Goal: Transaction & Acquisition: Purchase product/service

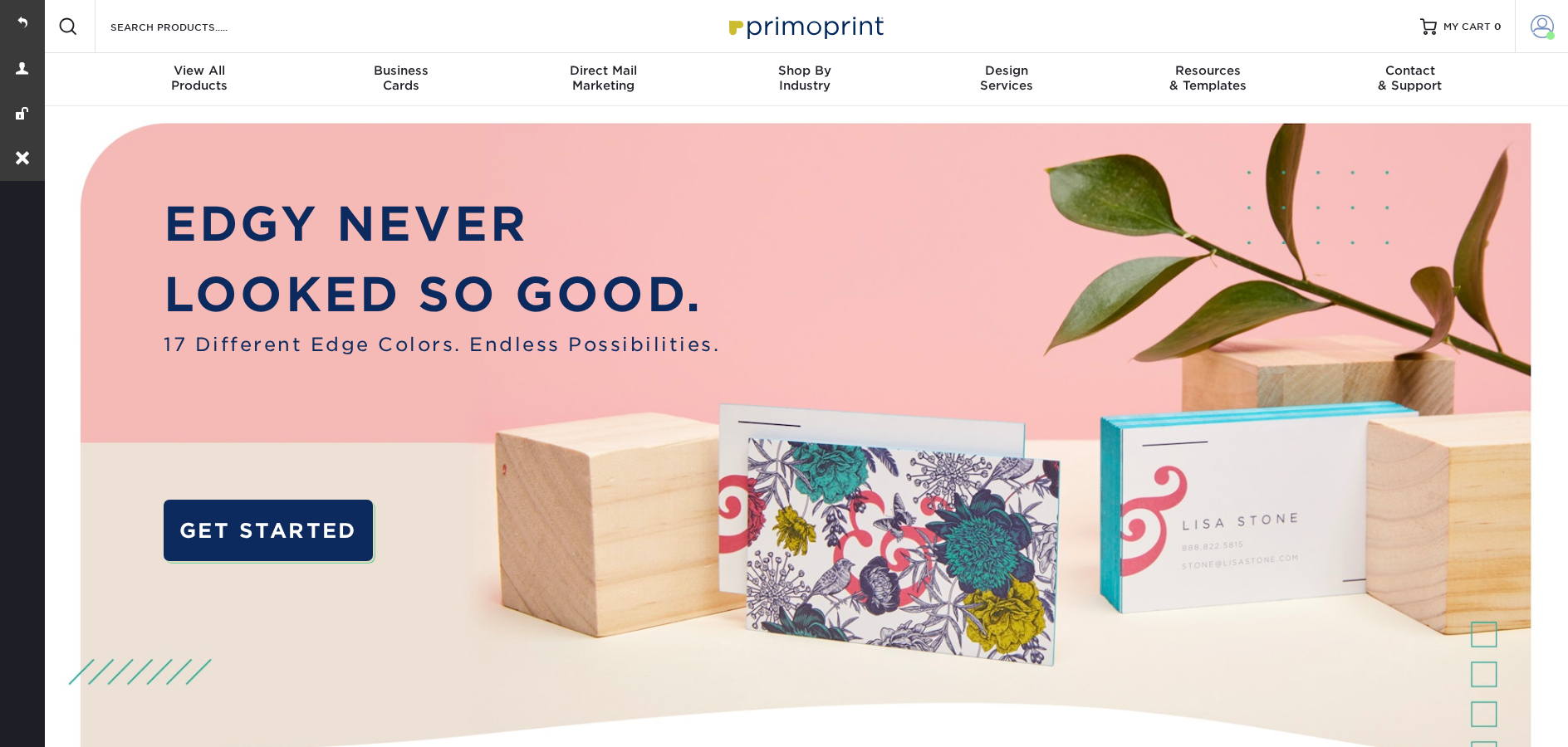
click at [1552, 32] on span at bounding box center [1543, 27] width 24 height 24
click at [1531, 34] on span at bounding box center [1543, 27] width 24 height 24
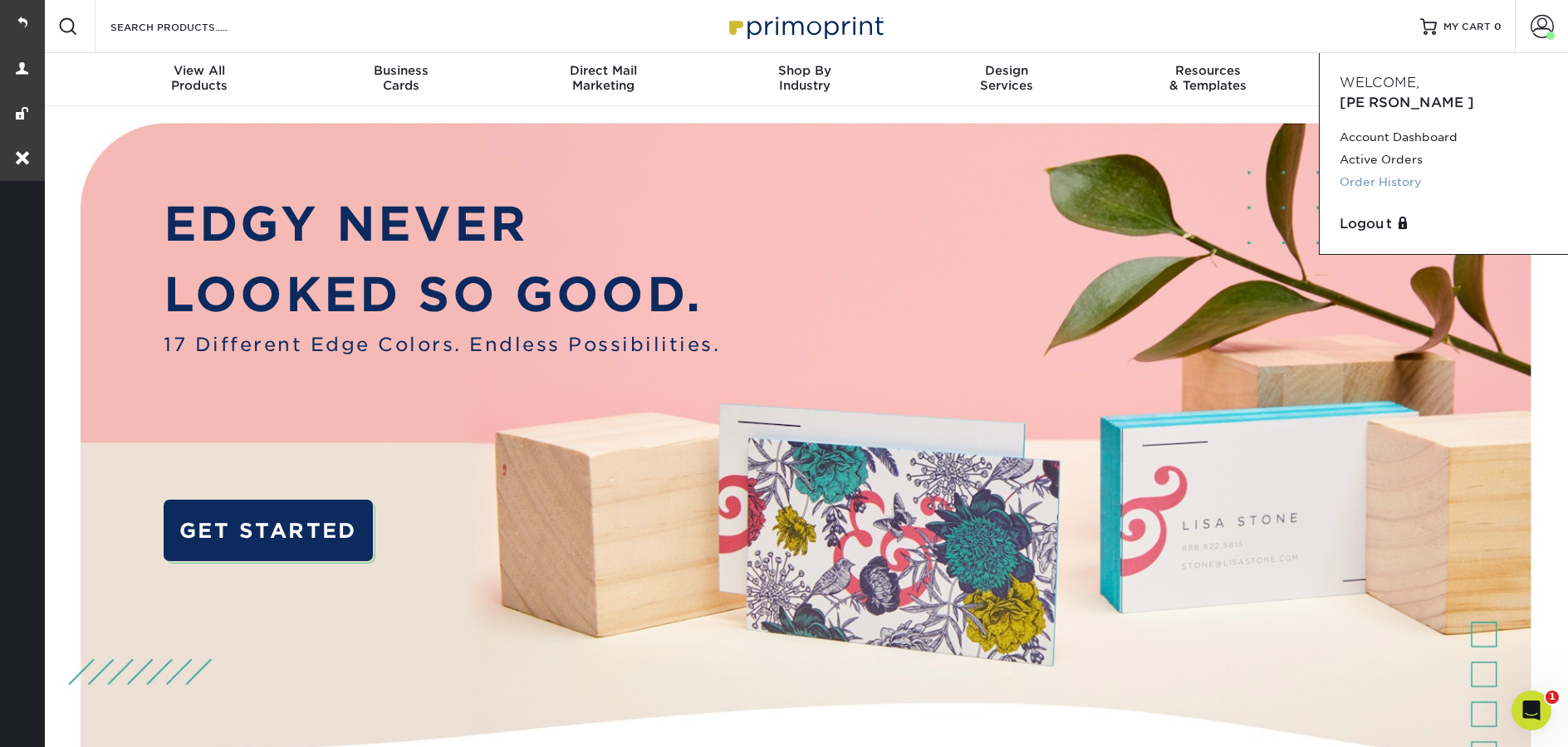
click at [1384, 173] on link "Order History" at bounding box center [1444, 182] width 208 height 23
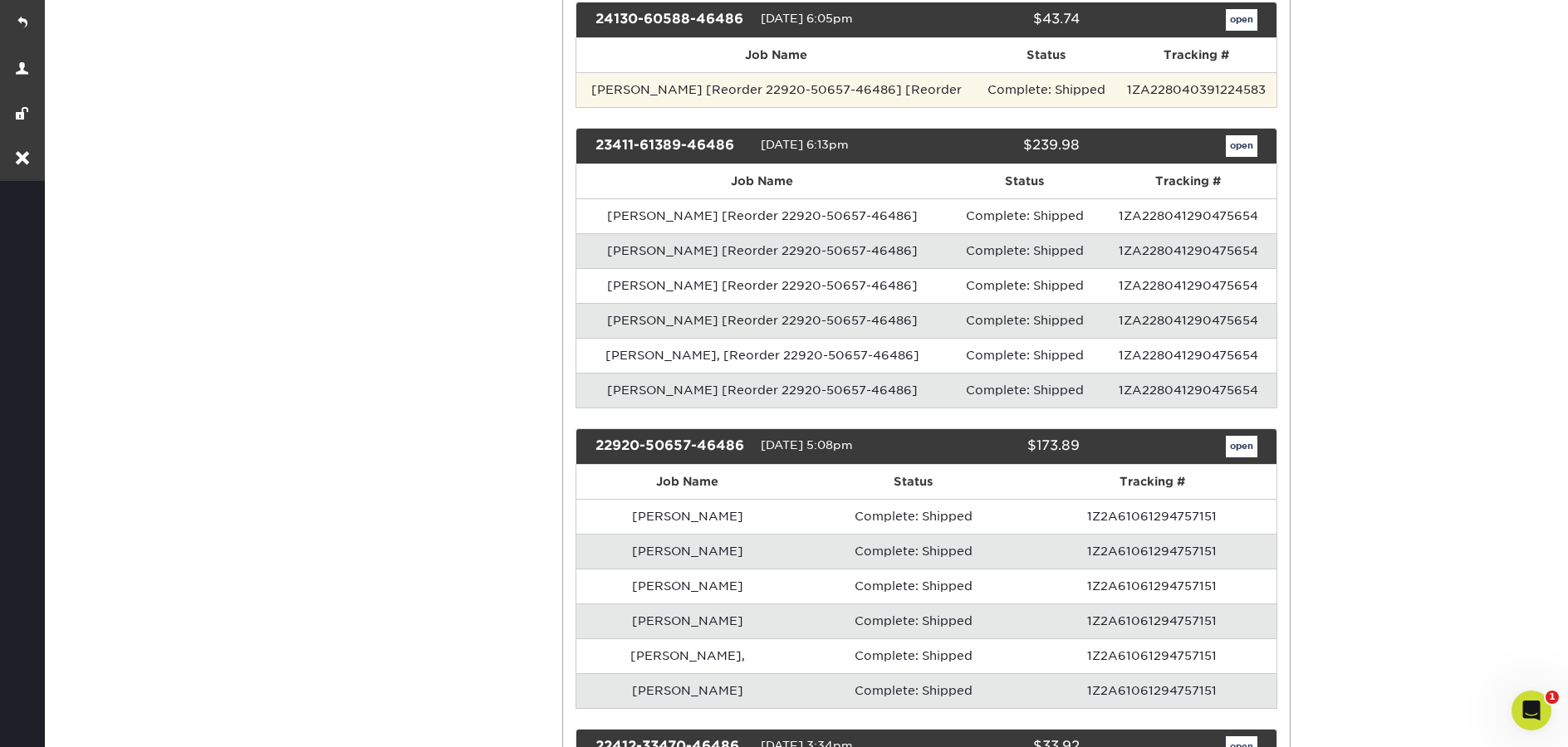
scroll to position [700, 0]
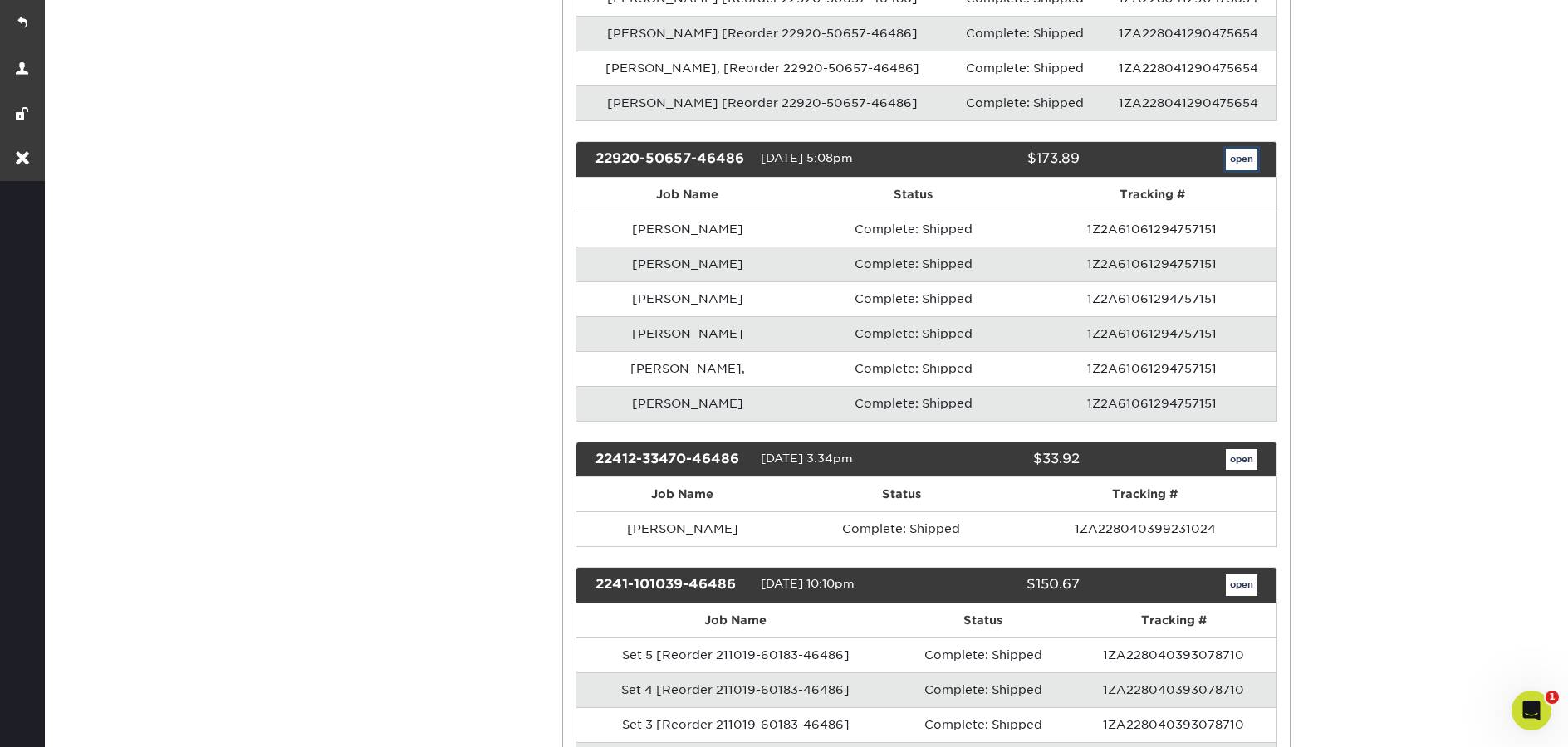
click at [1247, 161] on link "open" at bounding box center [1242, 160] width 32 height 22
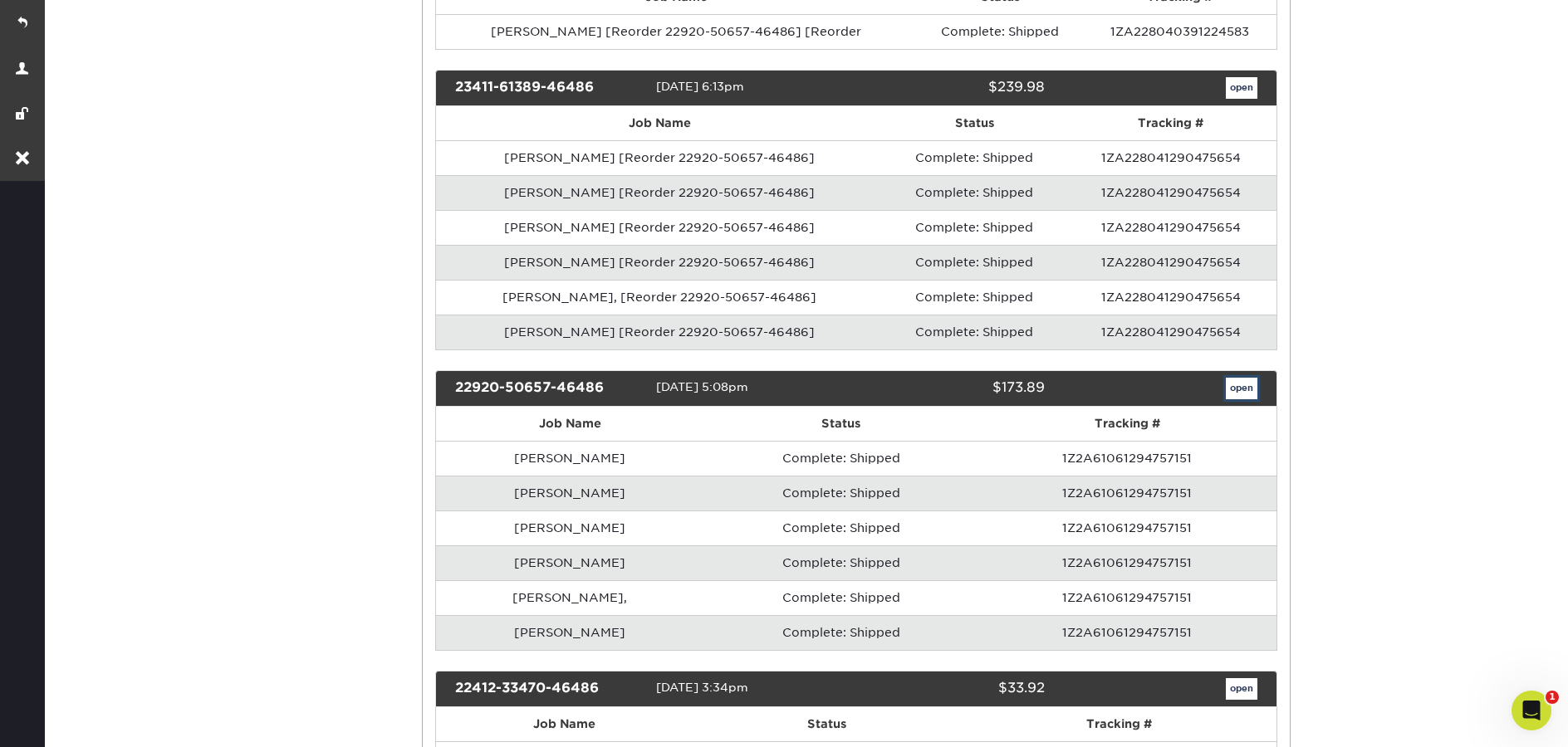
scroll to position [0, 0]
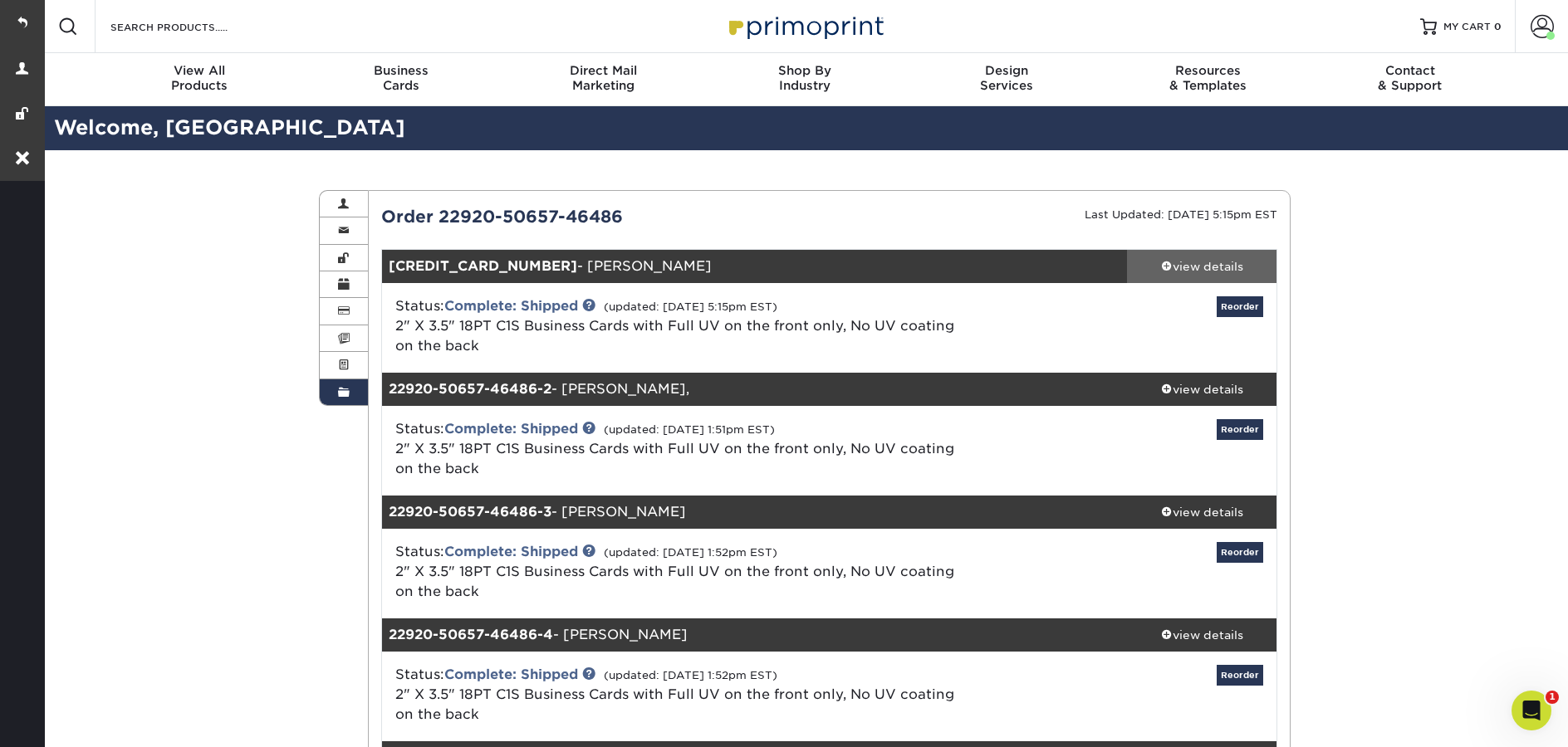
click at [1214, 260] on div "view details" at bounding box center [1202, 266] width 149 height 17
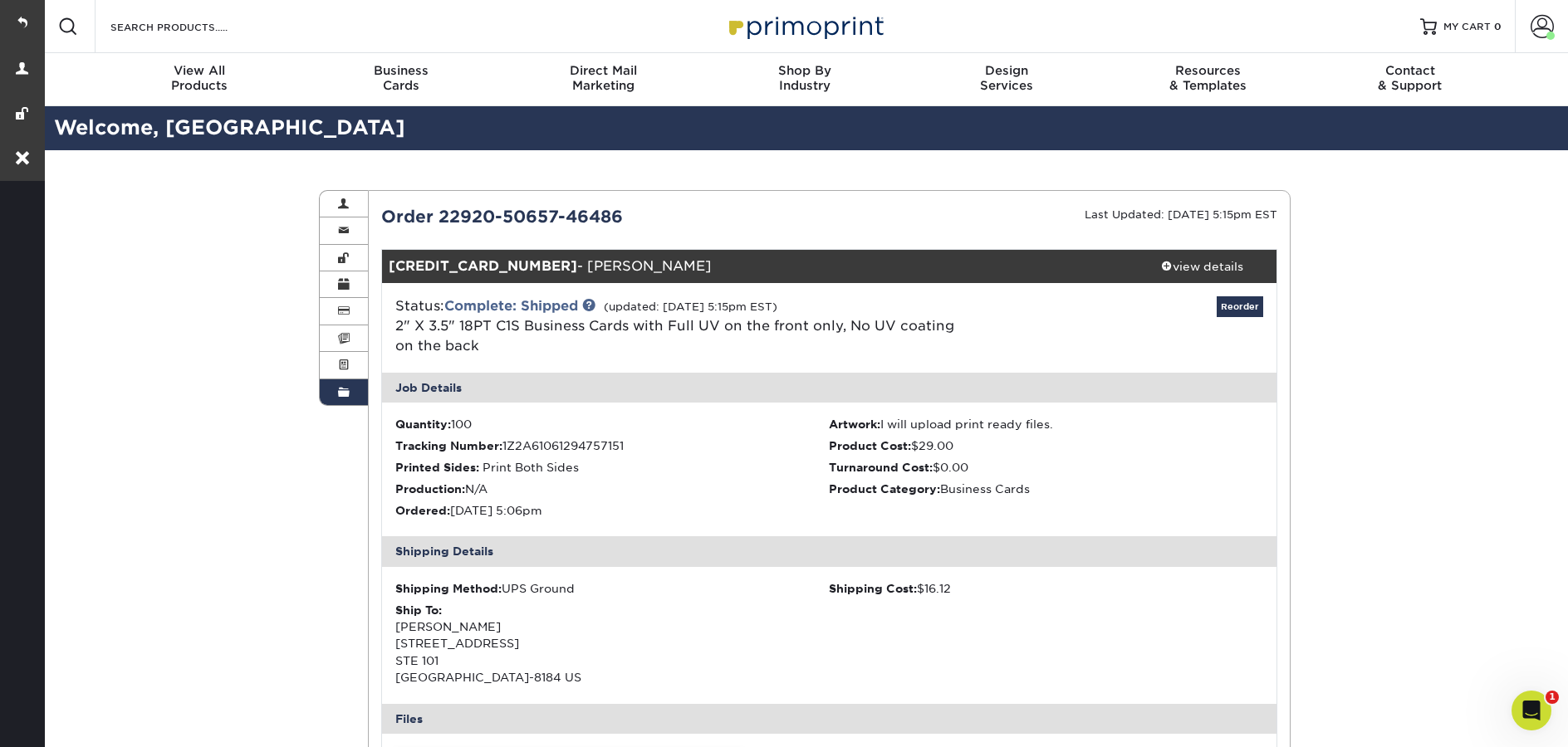
click at [345, 395] on span at bounding box center [344, 392] width 12 height 13
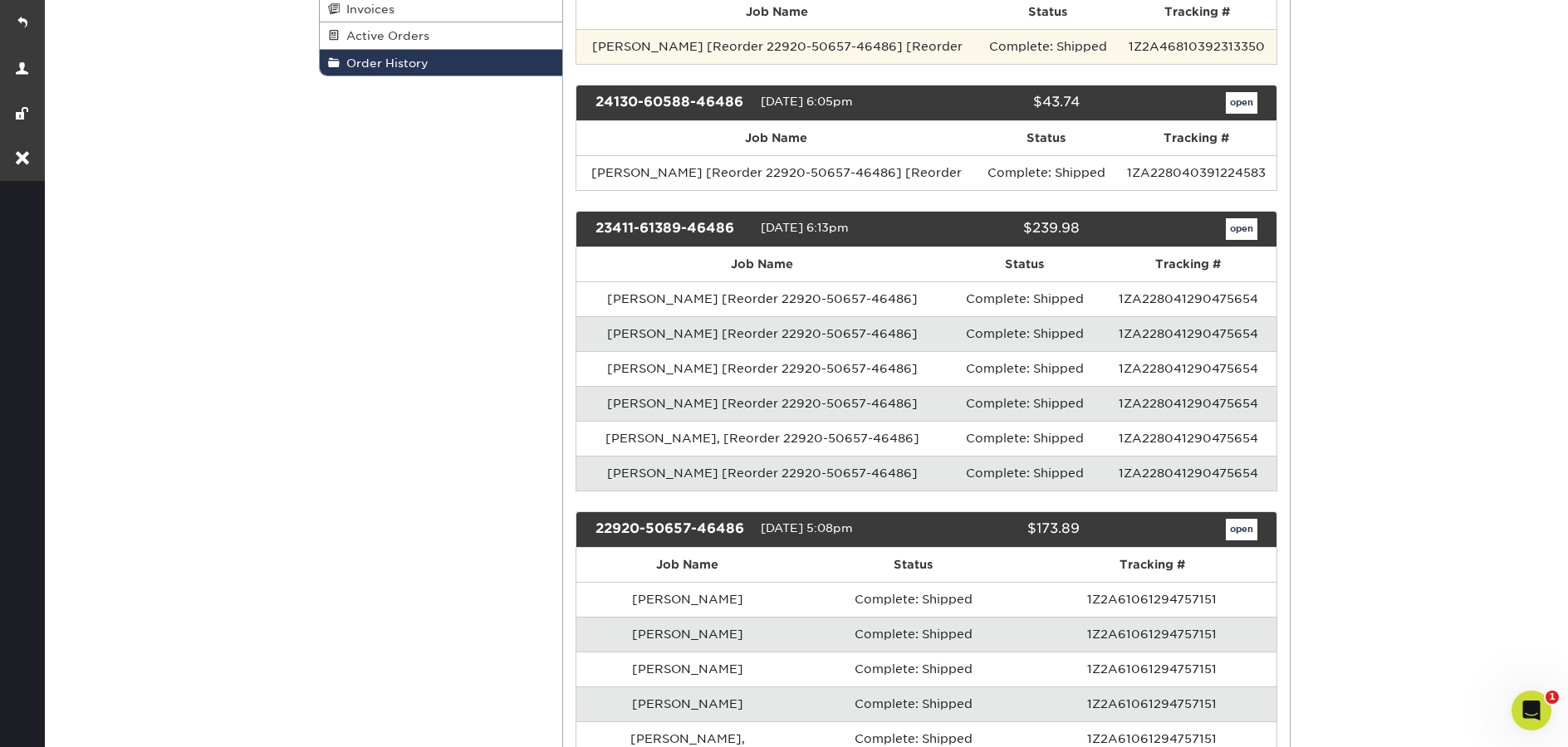
scroll to position [455, 0]
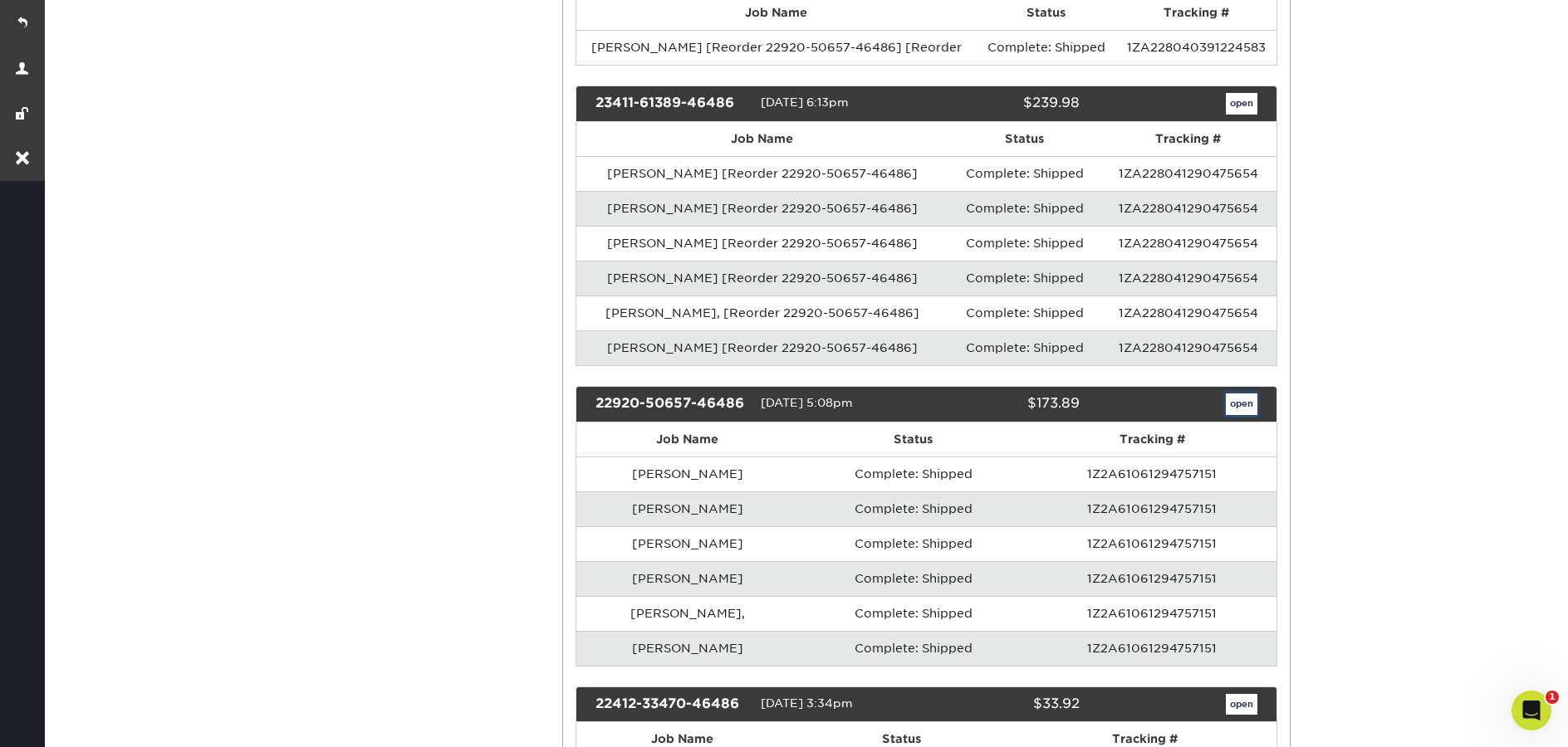
click at [1242, 412] on link "open" at bounding box center [1242, 405] width 32 height 22
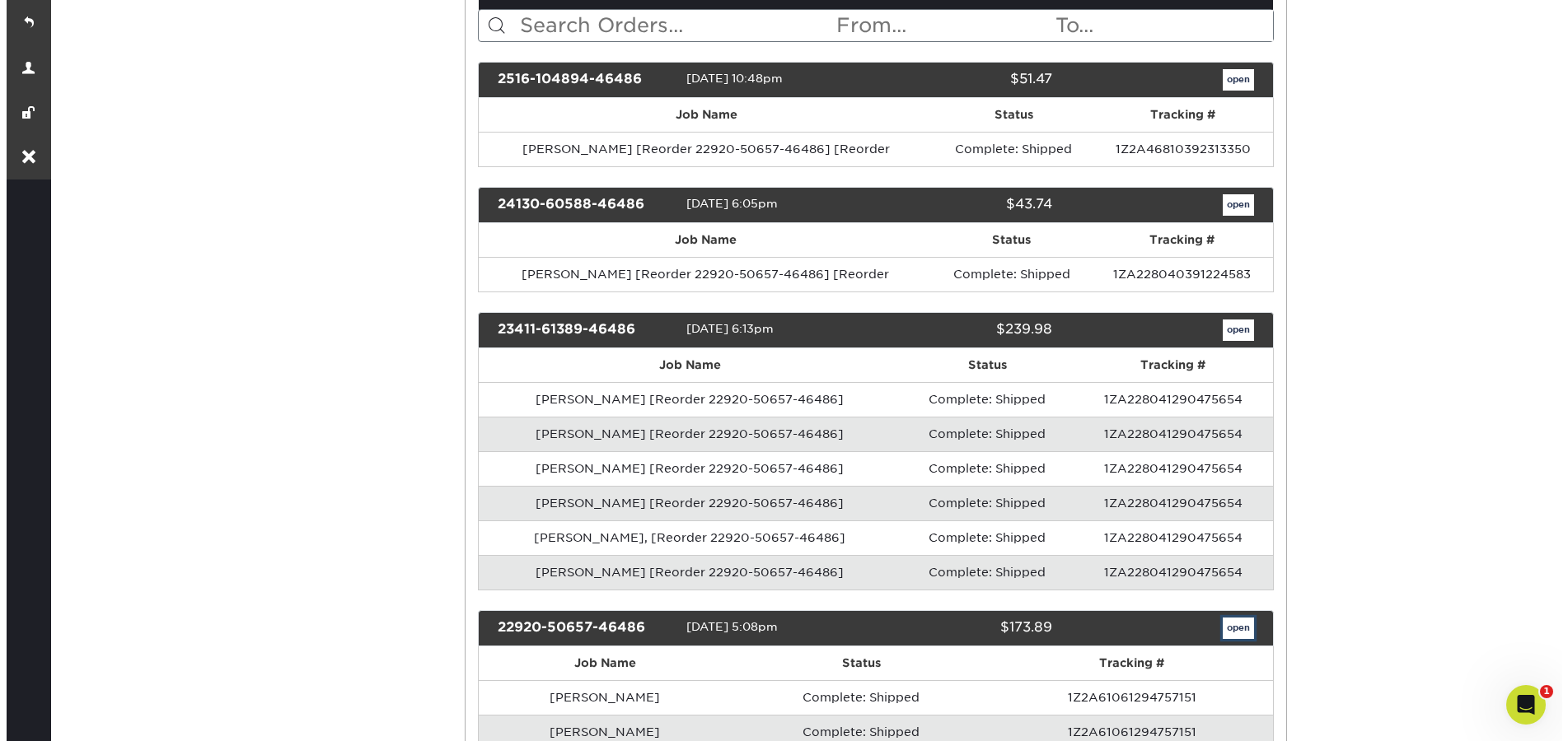
scroll to position [0, 0]
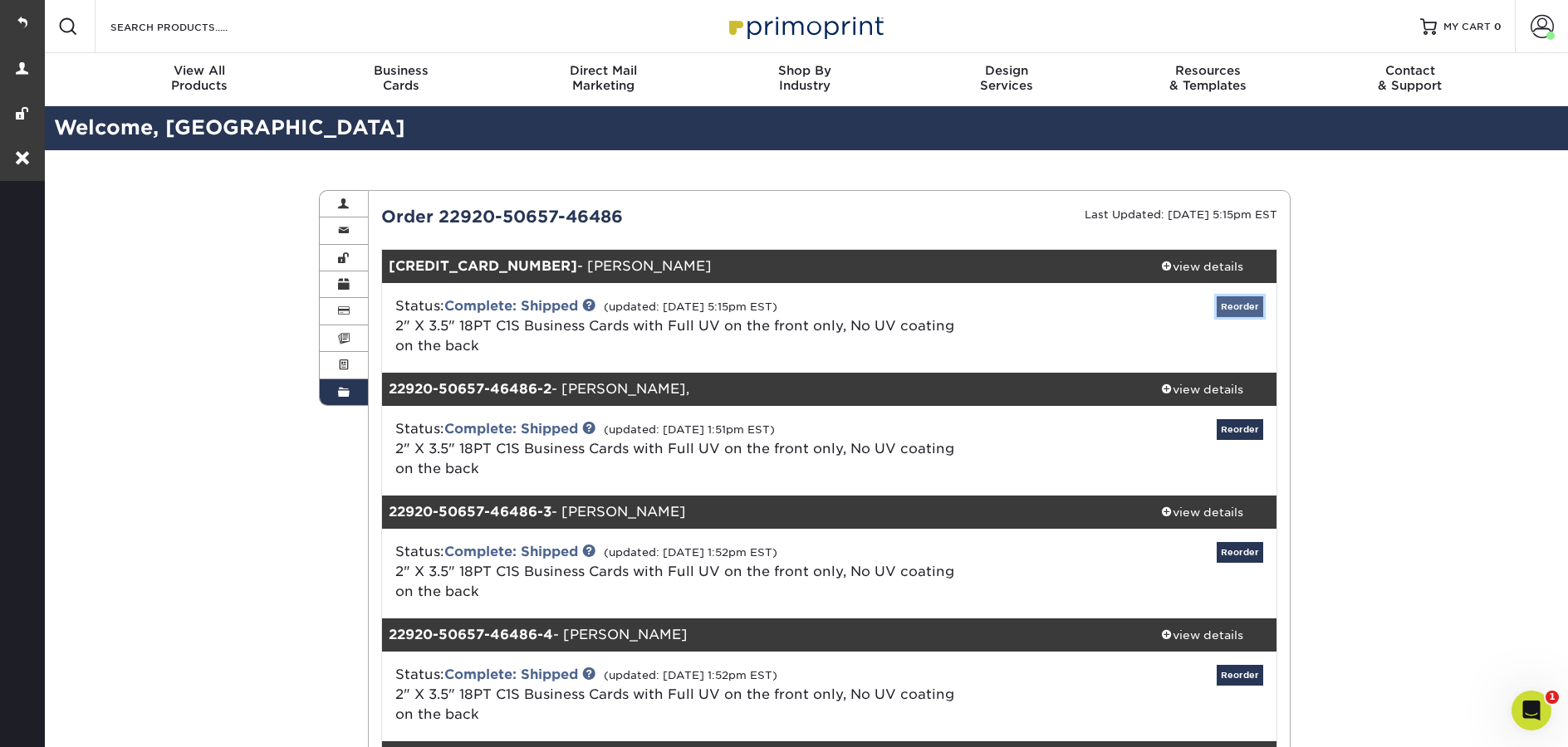
click at [1249, 309] on link "Reorder" at bounding box center [1240, 306] width 46 height 21
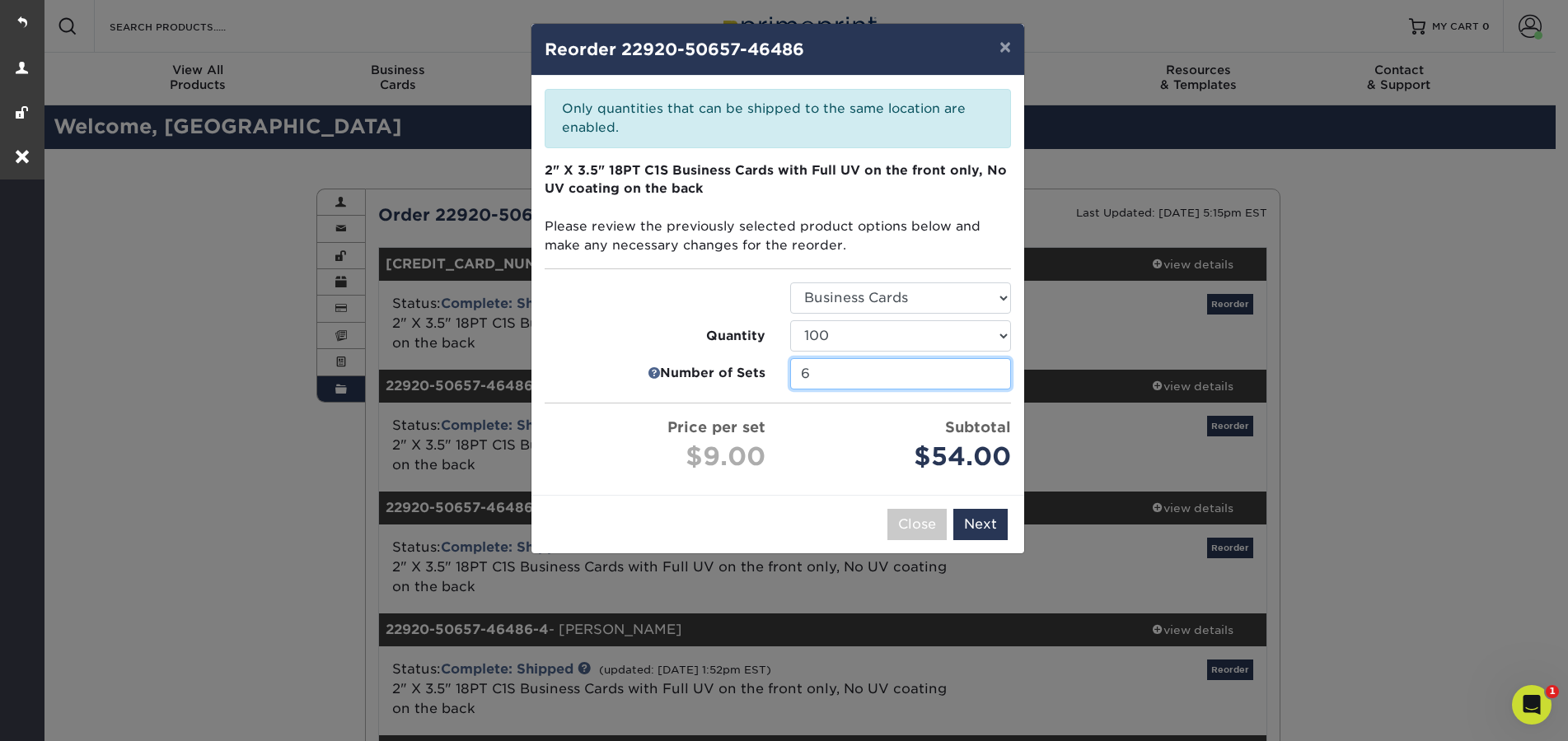
click at [995, 382] on input "6" at bounding box center [900, 374] width 220 height 31
click at [995, 378] on input "5" at bounding box center [900, 374] width 220 height 31
click at [995, 378] on input "4" at bounding box center [900, 374] width 220 height 31
click at [995, 378] on input "3" at bounding box center [900, 374] width 220 height 31
click at [995, 378] on input "2" at bounding box center [900, 374] width 220 height 31
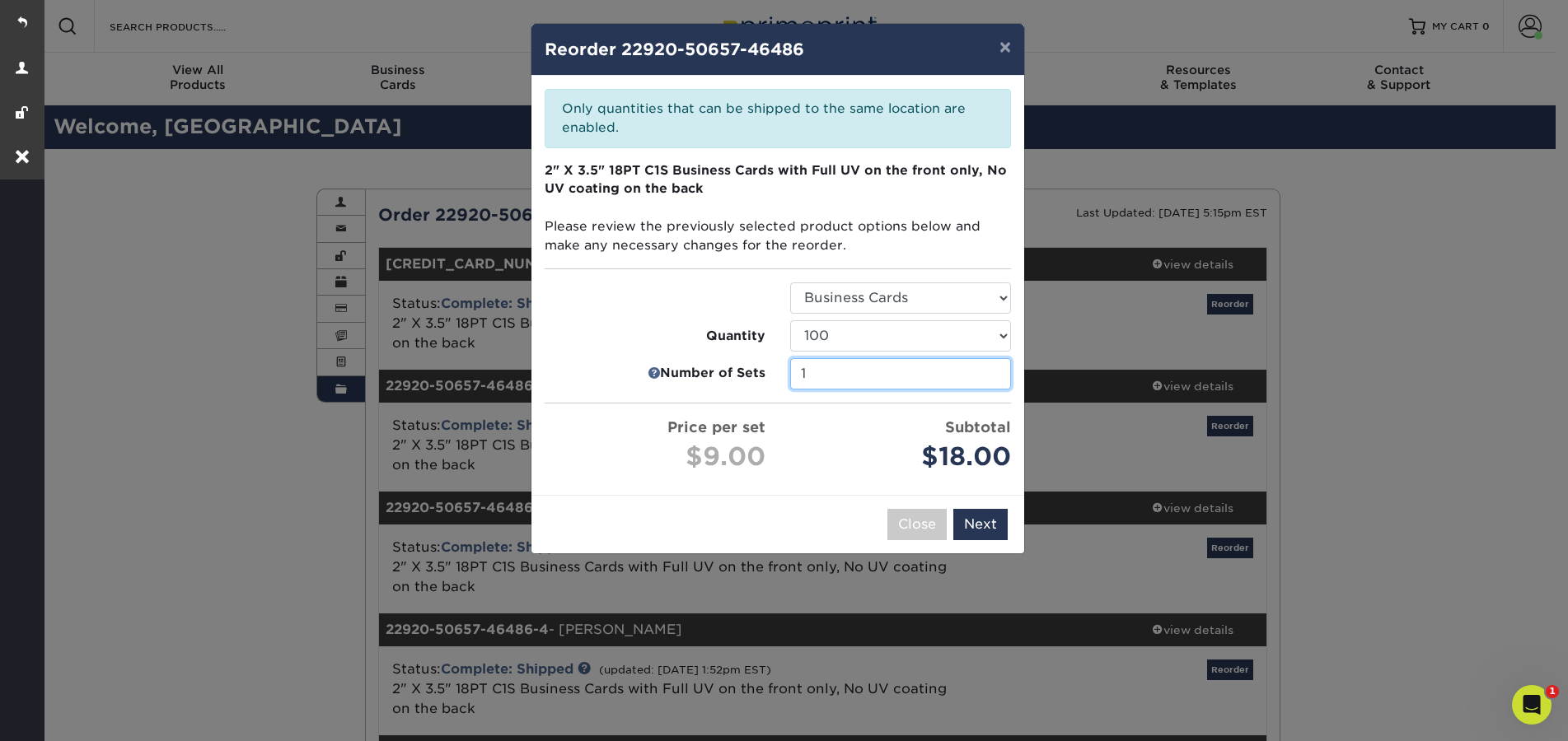
type input "1"
click at [995, 378] on input "1" at bounding box center [900, 374] width 220 height 31
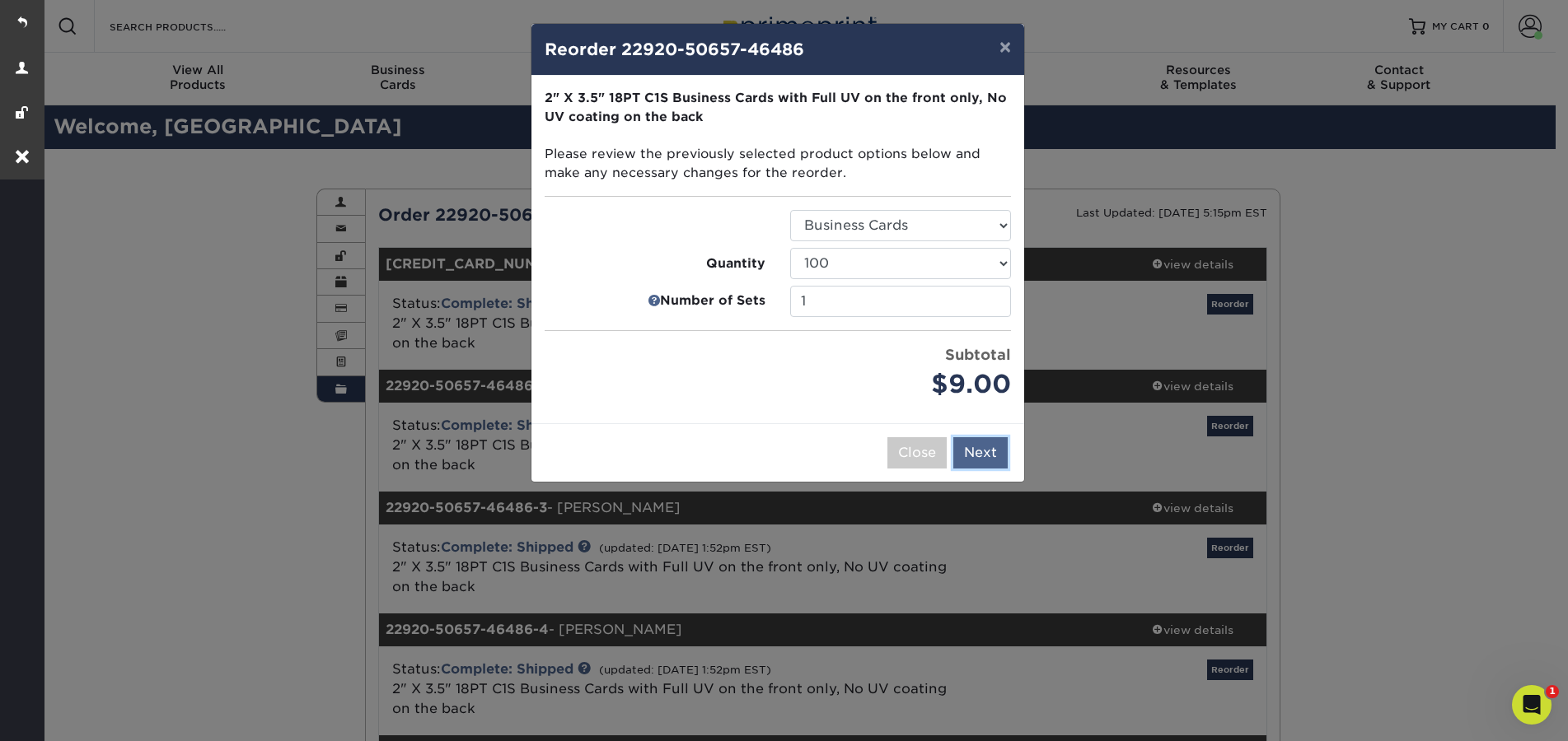
click at [986, 454] on button "Next" at bounding box center [980, 453] width 55 height 31
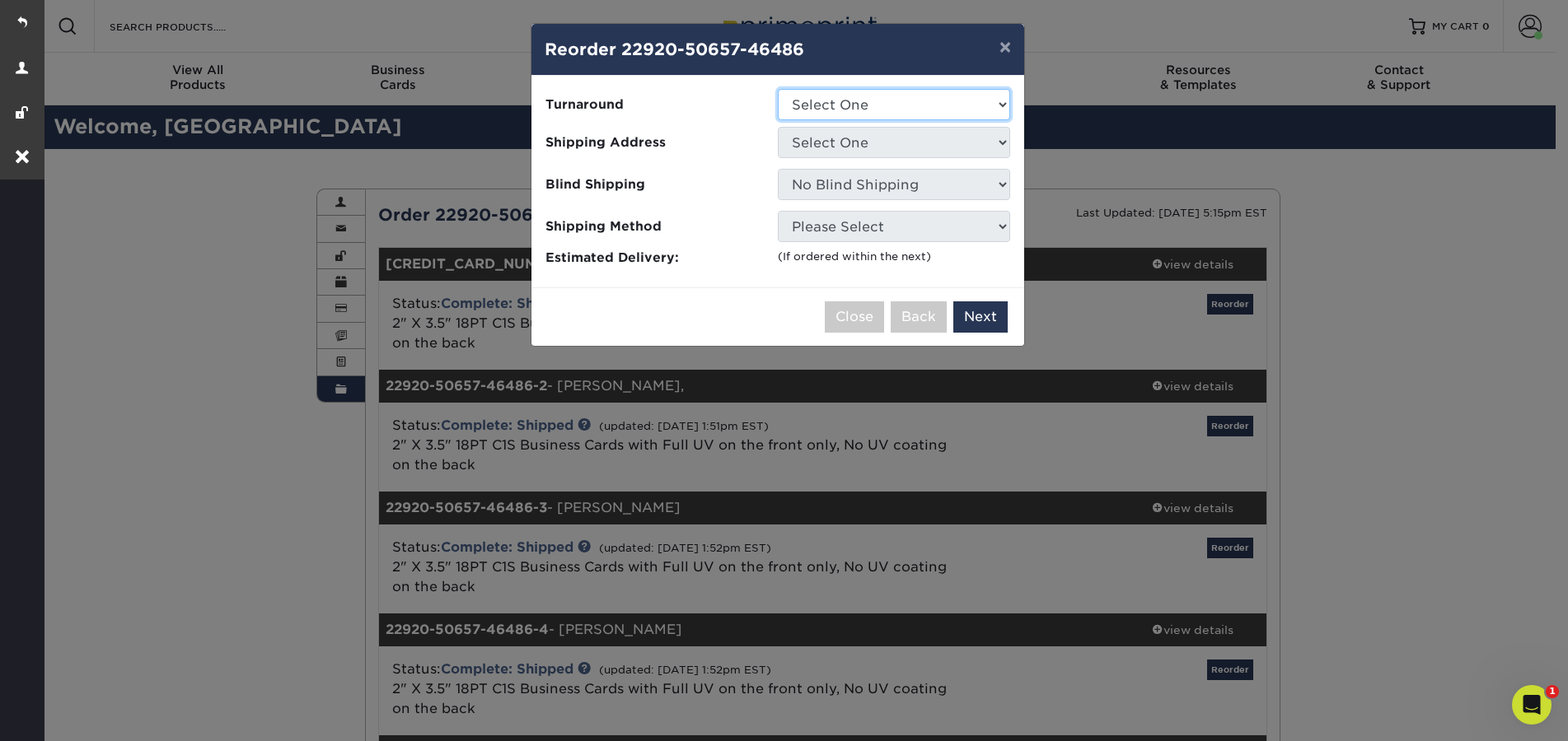
click at [948, 103] on select "Select One 2-4 Business Days" at bounding box center [893, 105] width 232 height 31
select select "ee637bd0-fbd1-471c-859f-5f082292e332"
click at [778, 89] on select "Select One 2-4 Business Days" at bounding box center [893, 105] width 232 height 31
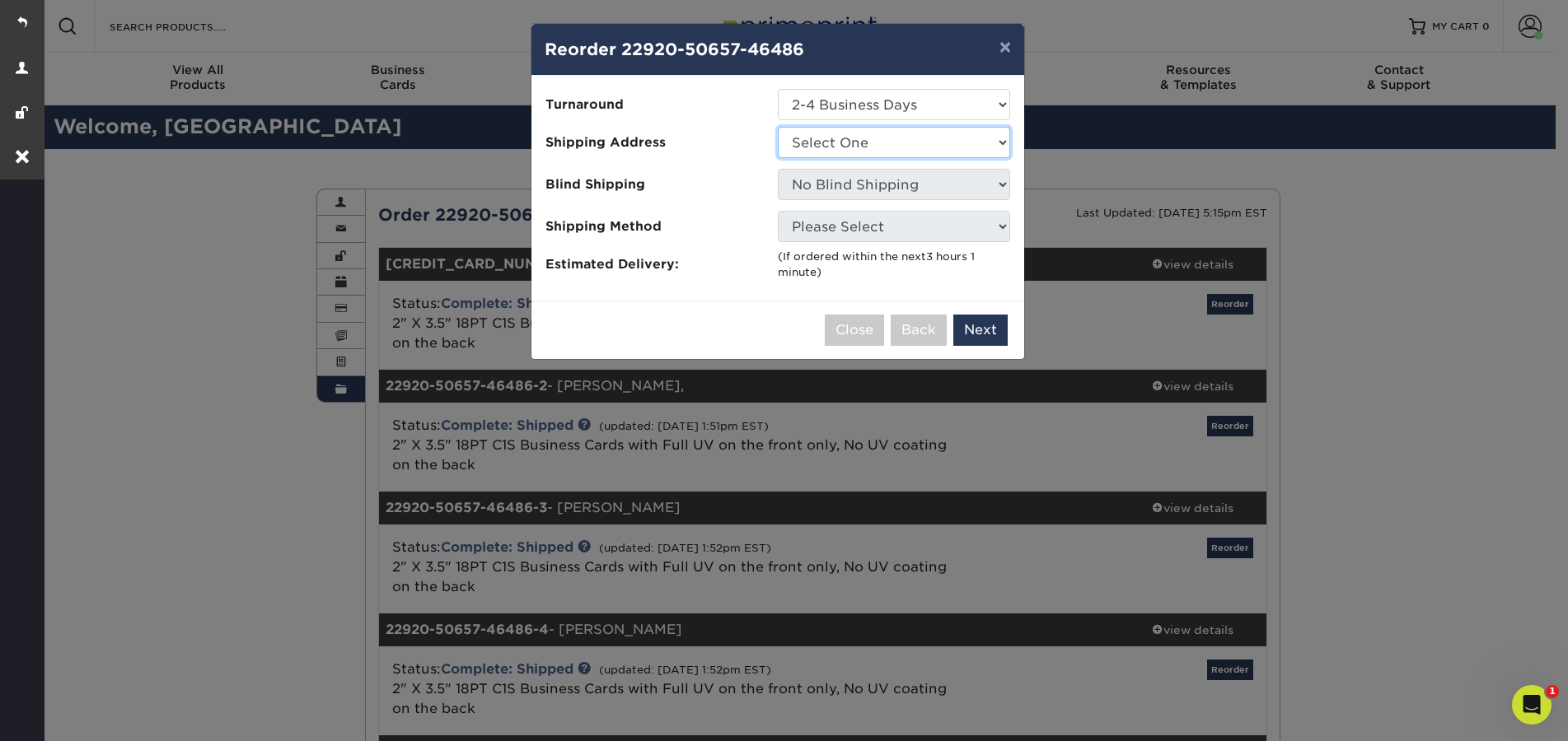
click at [930, 141] on select "Select One 9434 Turnstone Lane Lorraine's Window Coverings" at bounding box center [893, 143] width 232 height 31
select select "215044"
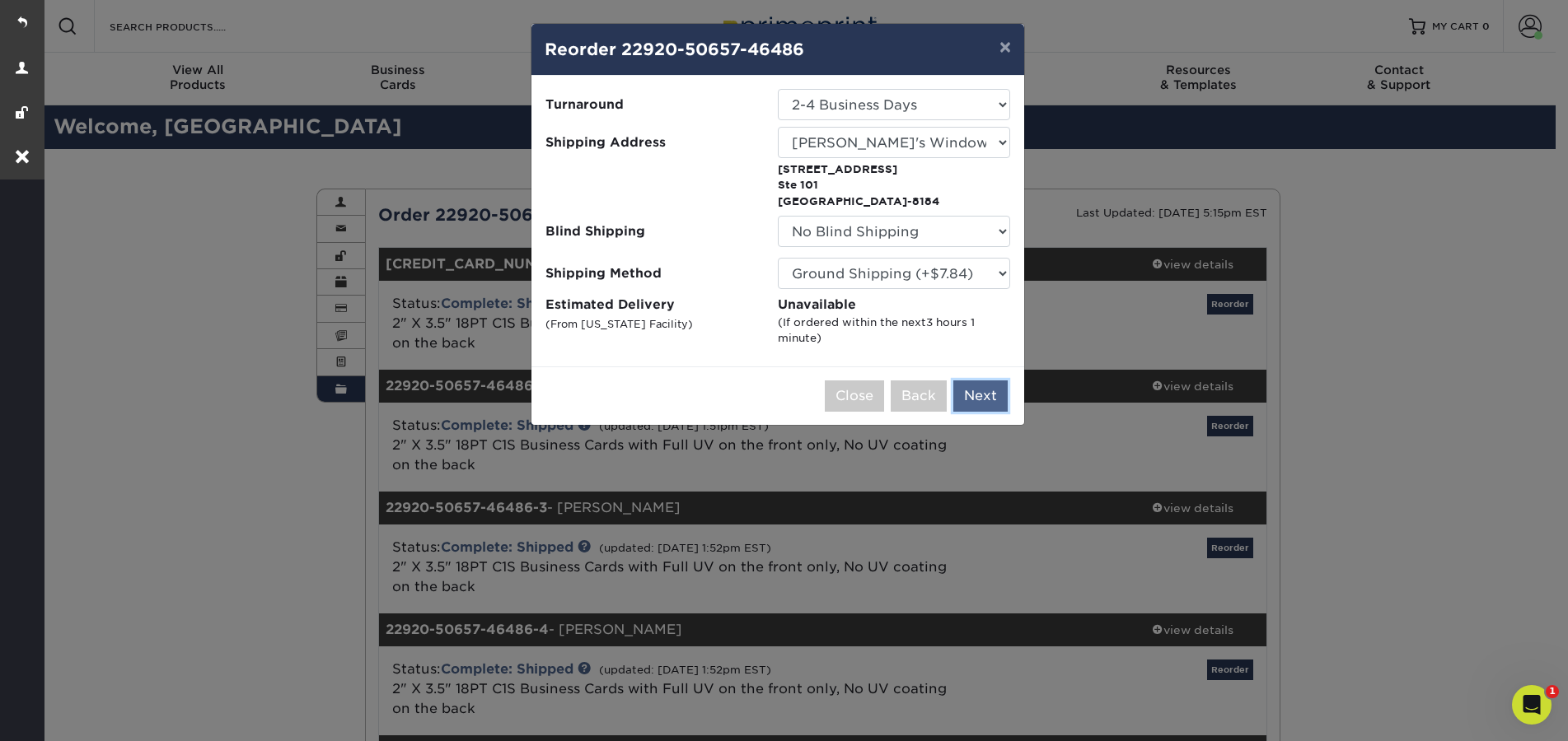
click at [967, 396] on button "Next" at bounding box center [980, 396] width 55 height 31
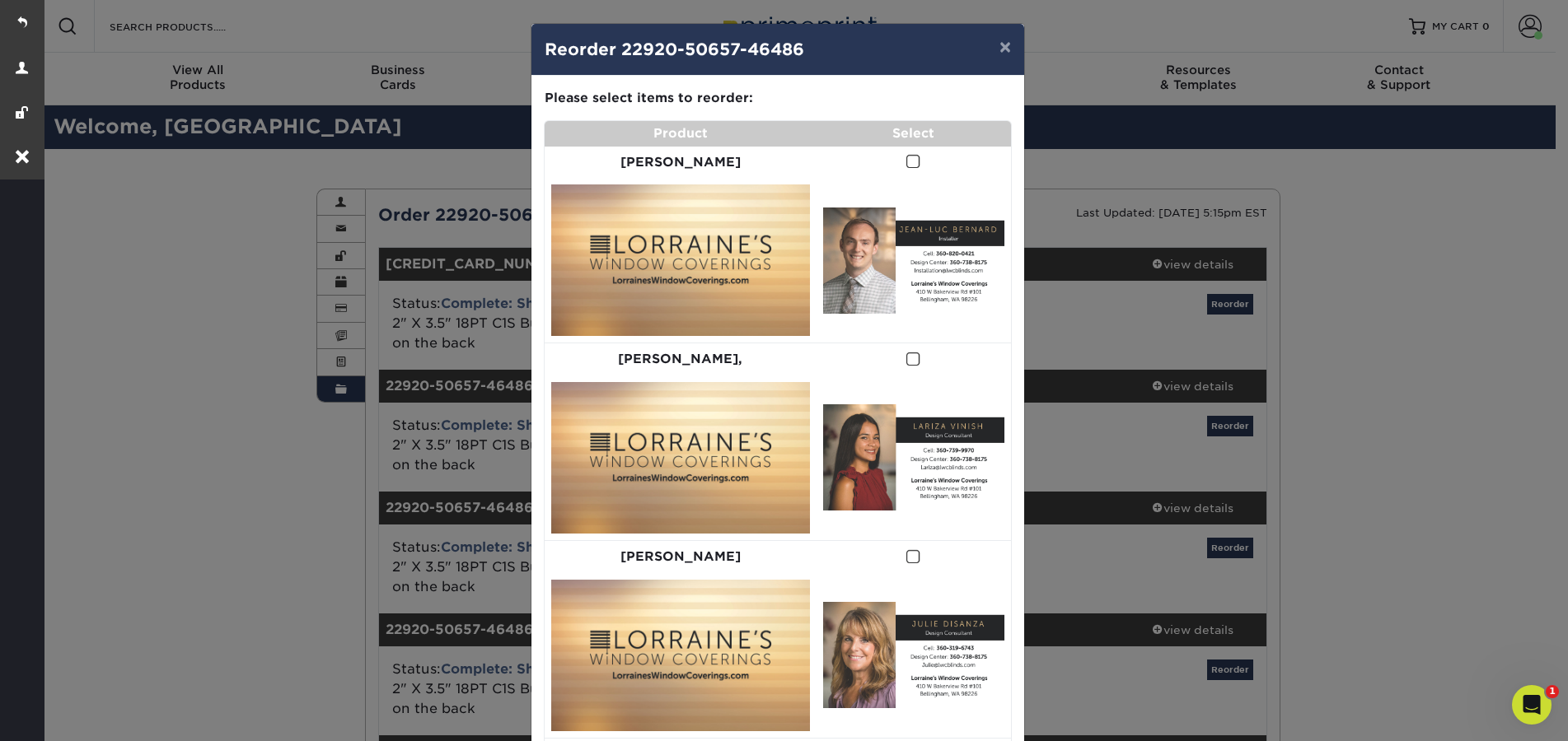
click at [906, 161] on span at bounding box center [913, 162] width 14 height 16
click at [0, 0] on input "checkbox" at bounding box center [0, 0] width 0 height 0
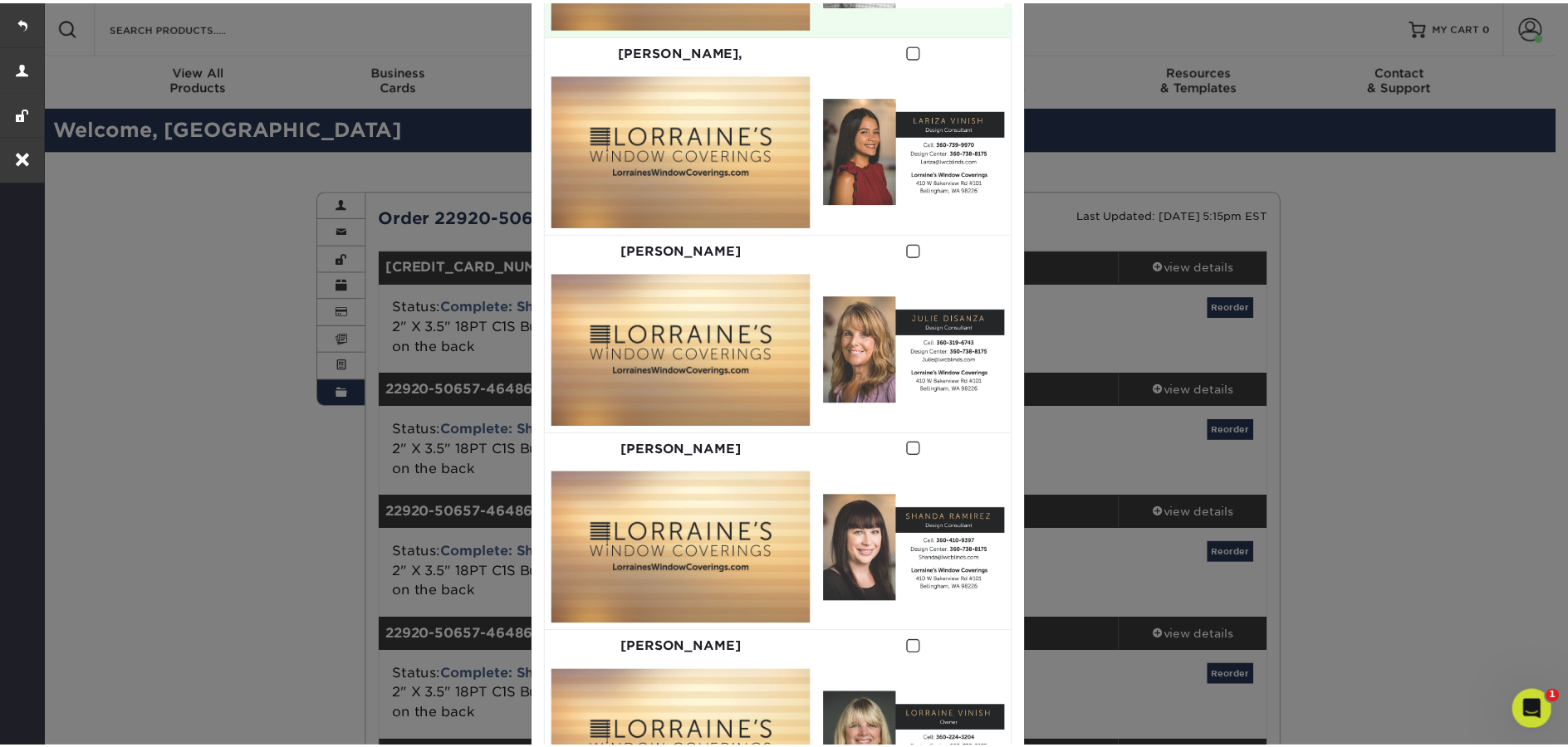
scroll to position [584, 0]
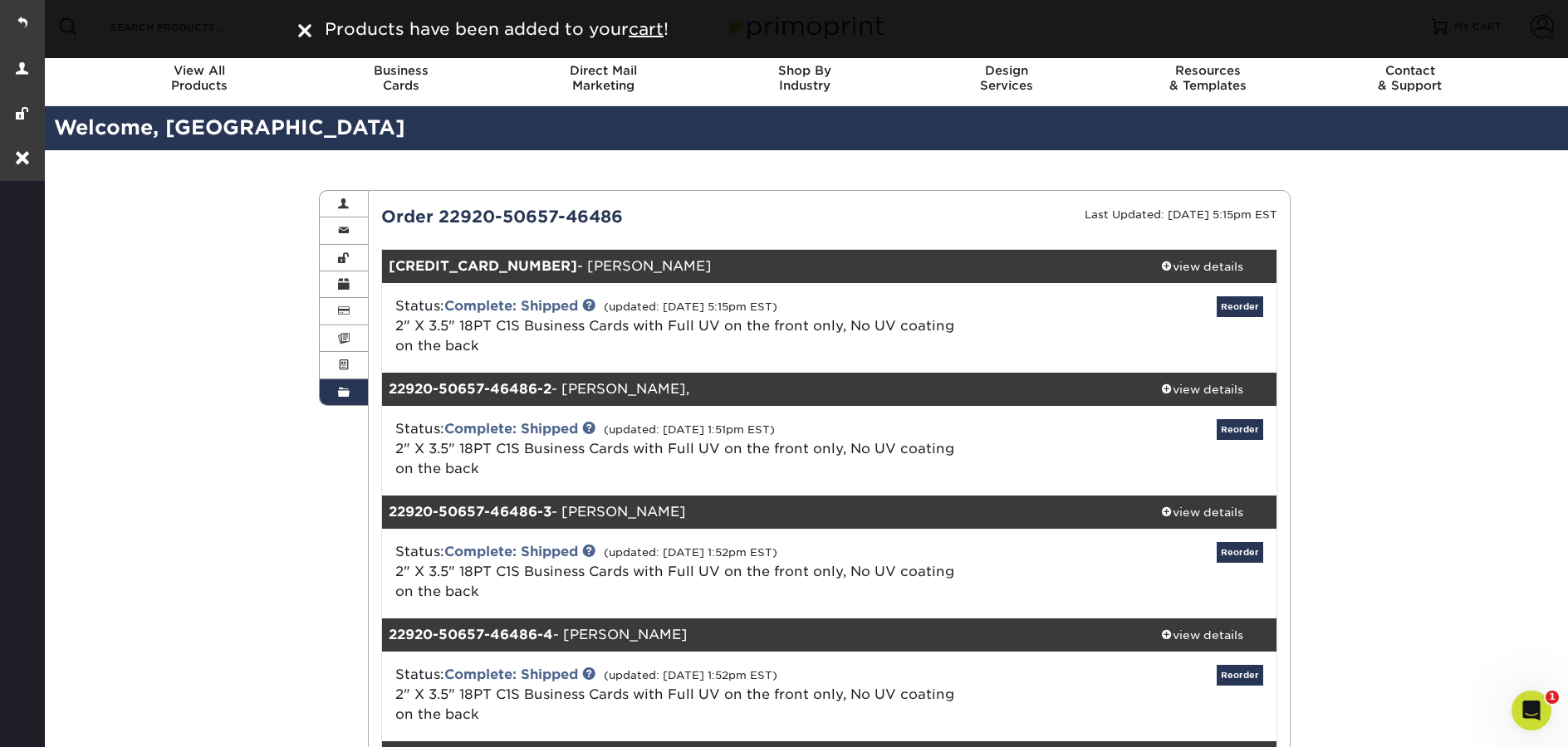
click at [667, 34] on span "Products have been added to your cart !" at bounding box center [497, 29] width 344 height 20
click at [662, 32] on u "cart" at bounding box center [646, 29] width 35 height 20
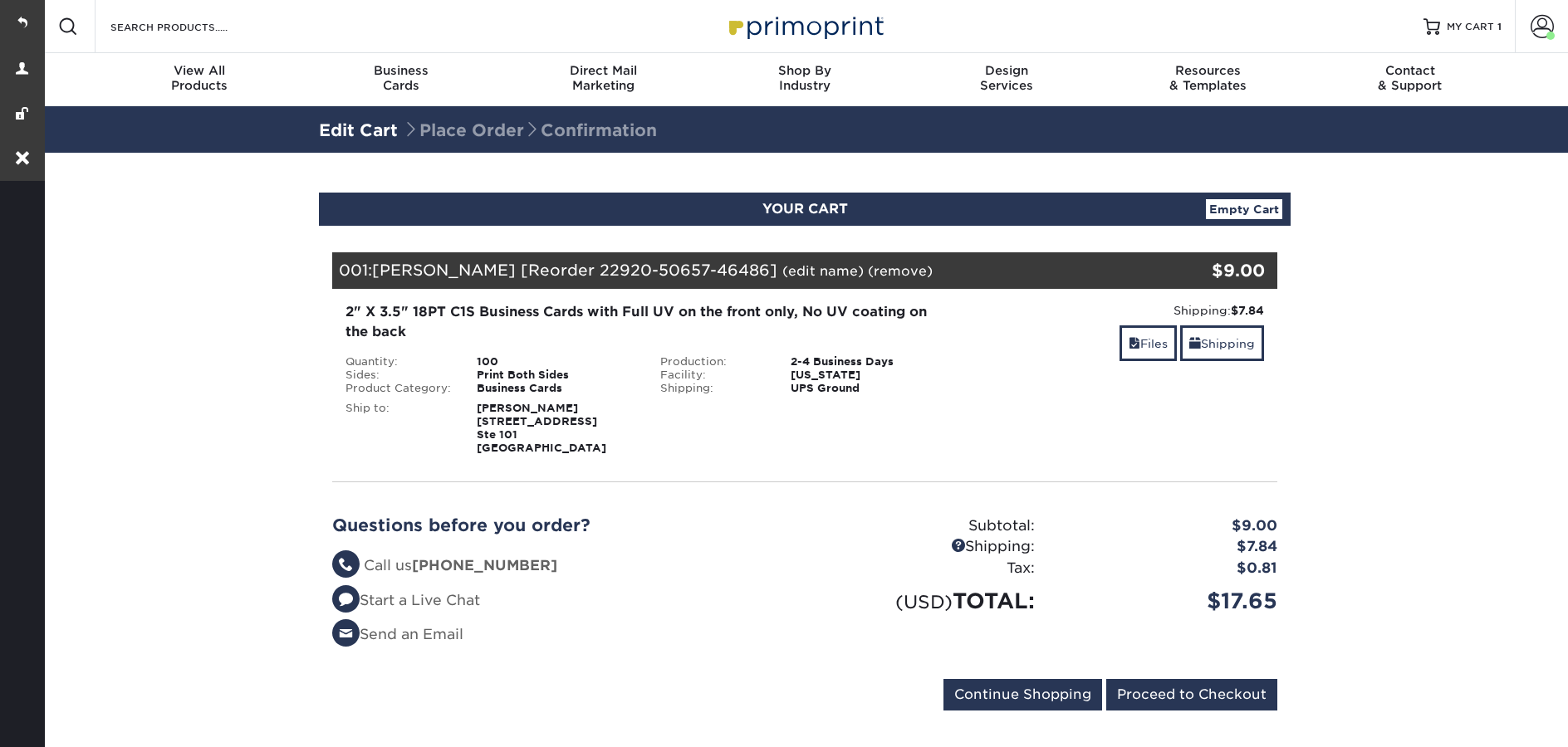
click at [783, 270] on link "(edit name)" at bounding box center [823, 271] width 81 height 16
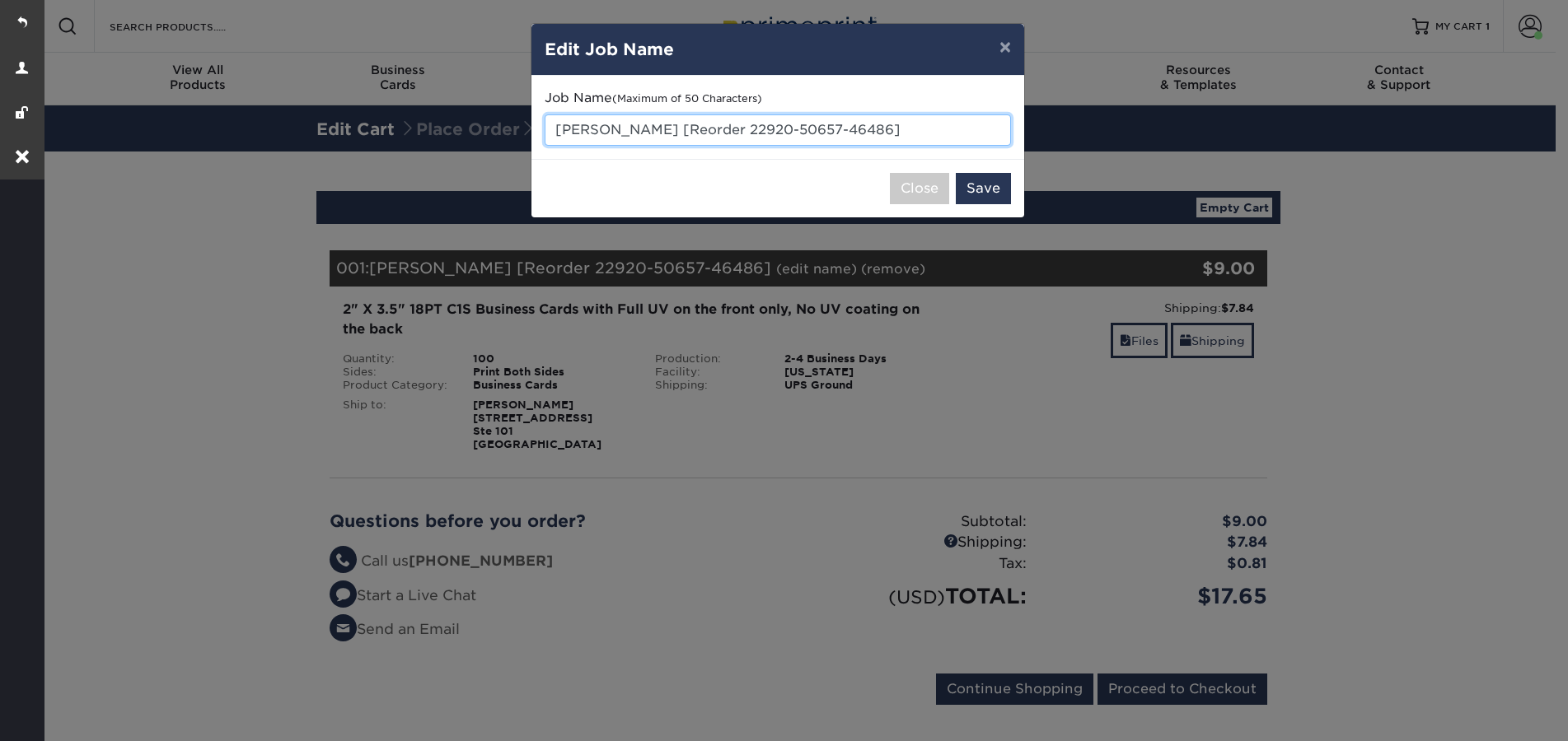
drag, startPoint x: 886, startPoint y: 127, endPoint x: 557, endPoint y: 130, distance: 329.0
click at [557, 130] on input "Luc Bernard [Reorder 22920-50657-46486]" at bounding box center [778, 130] width 466 height 31
type input "Set 1"
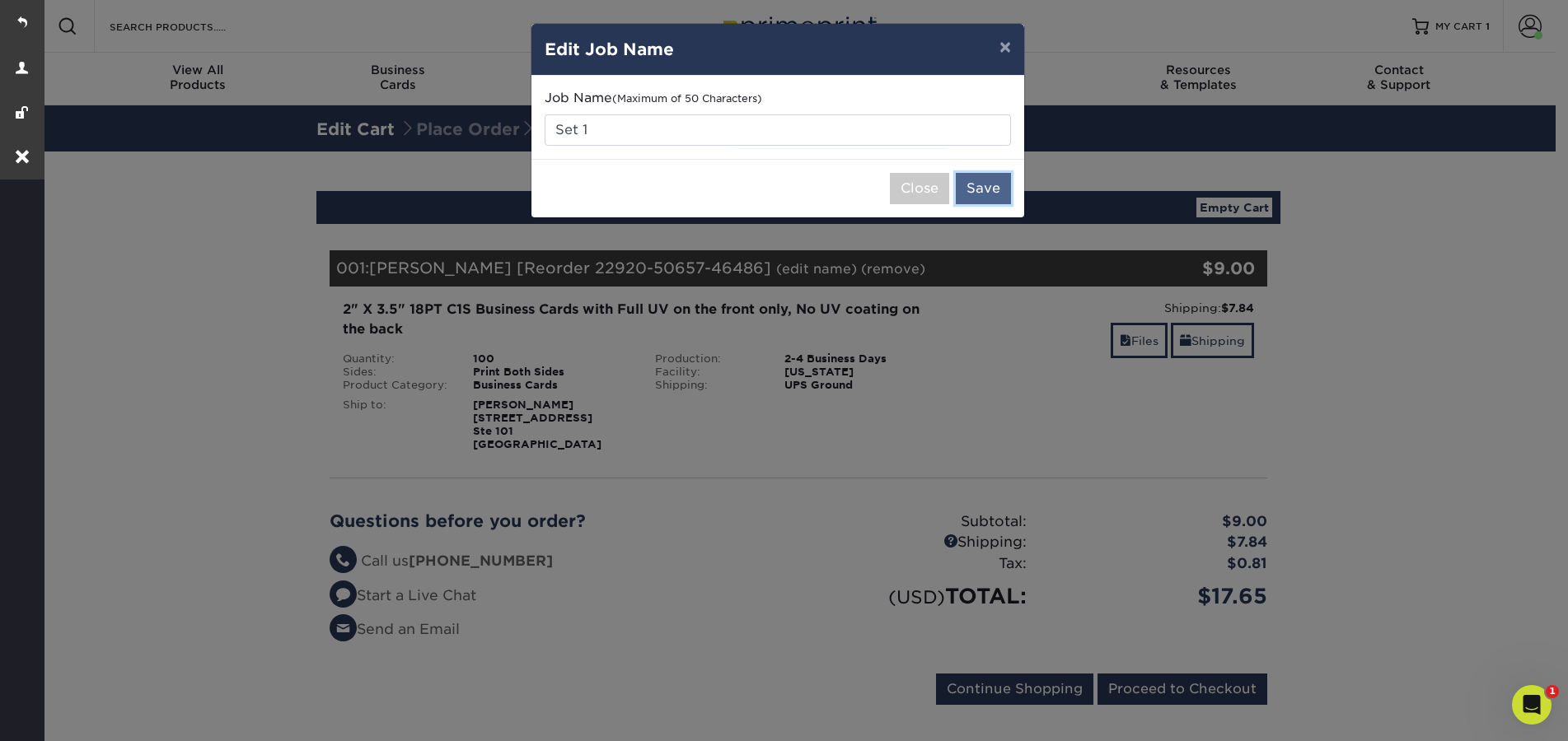
click at [991, 193] on button "Save" at bounding box center [983, 189] width 55 height 31
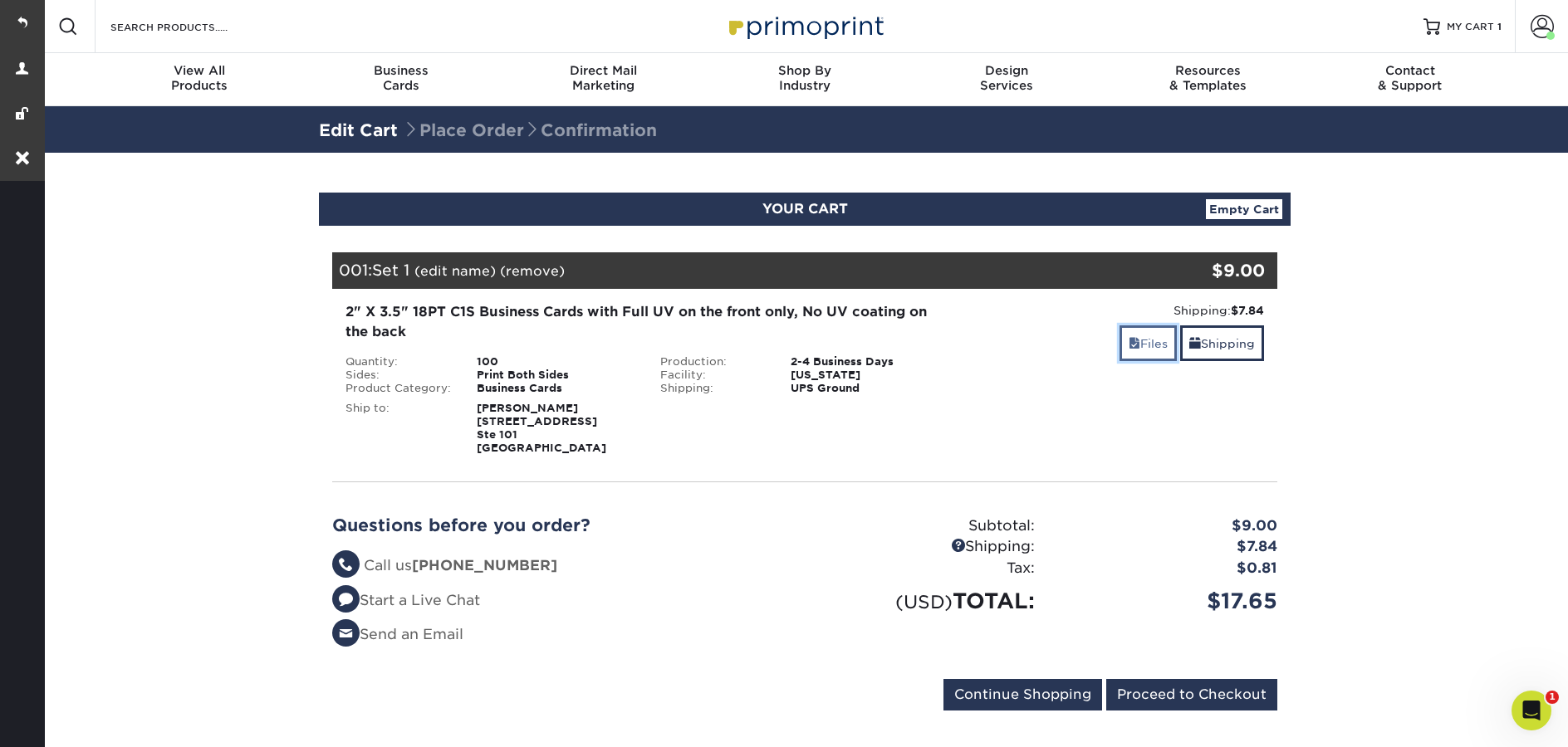
click at [1138, 353] on link "Files" at bounding box center [1148, 343] width 57 height 36
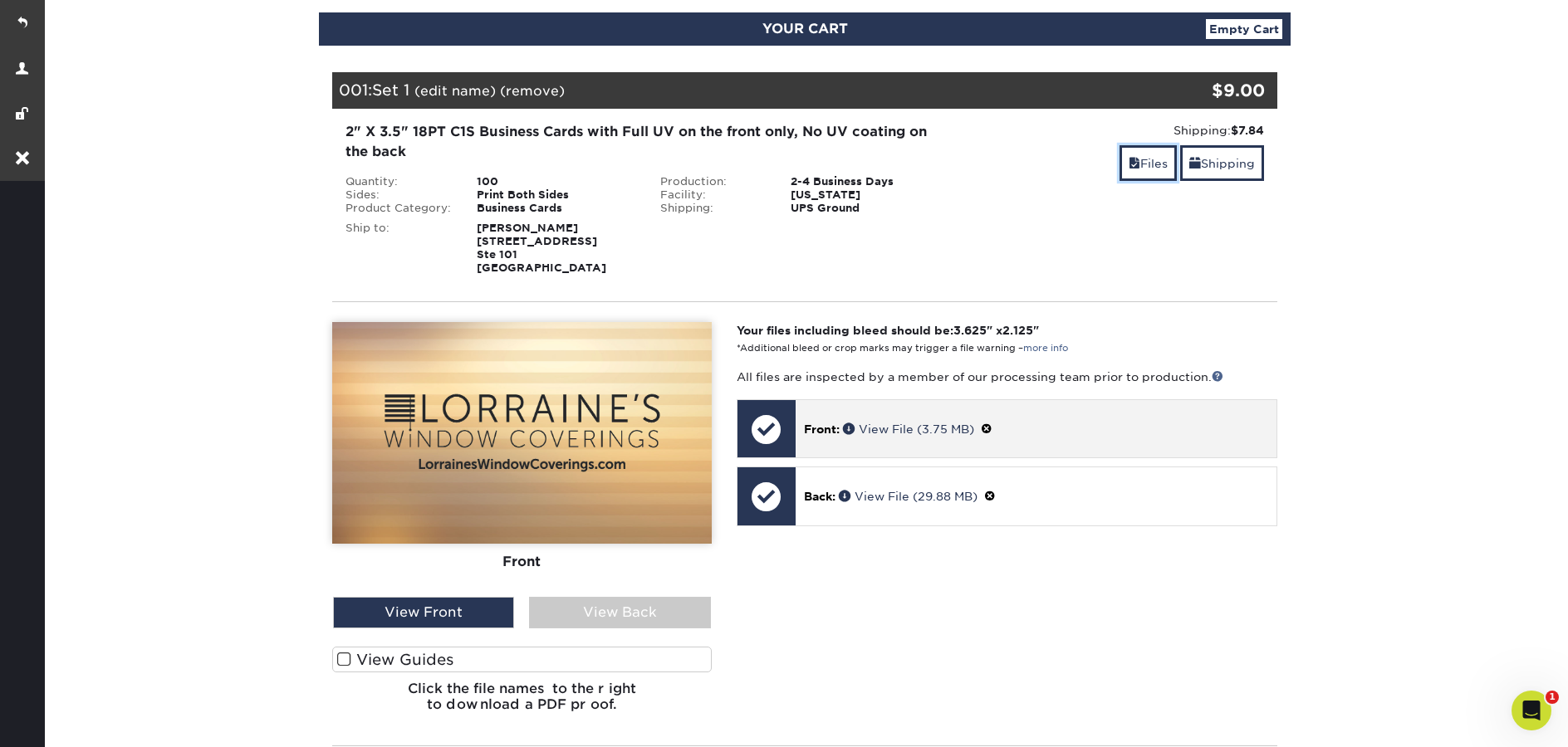
scroll to position [200, 0]
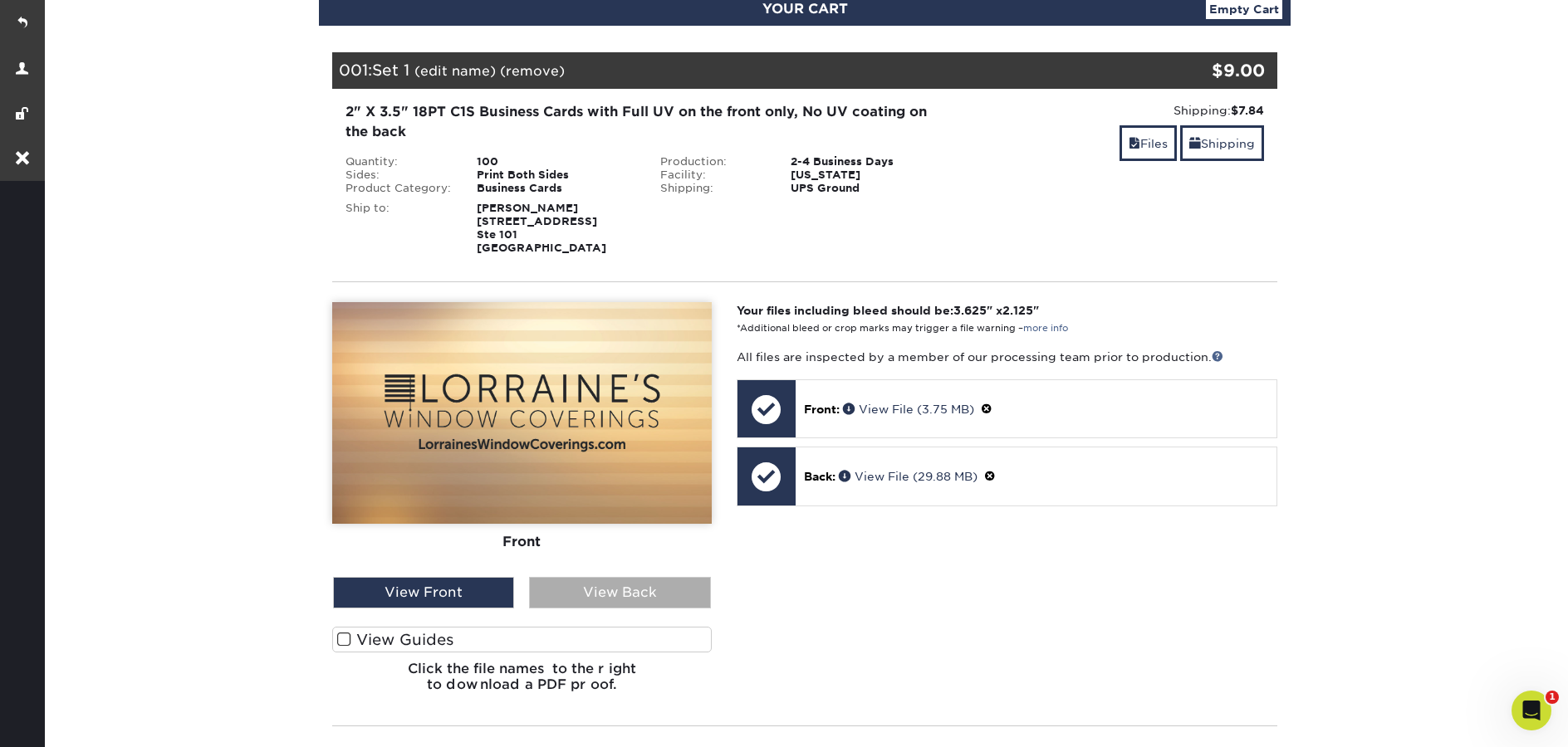
click at [609, 602] on div "View Back" at bounding box center [619, 593] width 181 height 32
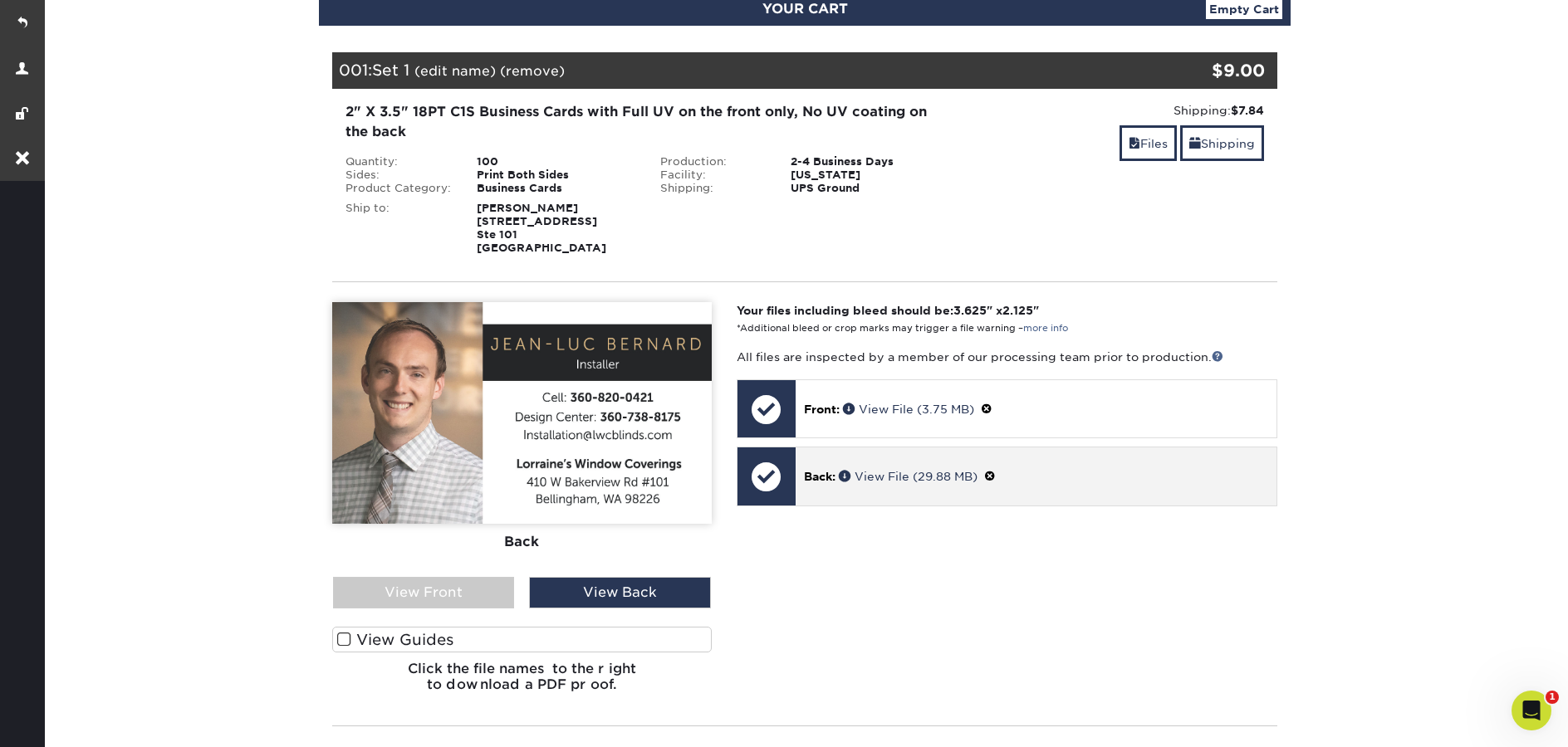
click at [993, 475] on span at bounding box center [990, 476] width 12 height 13
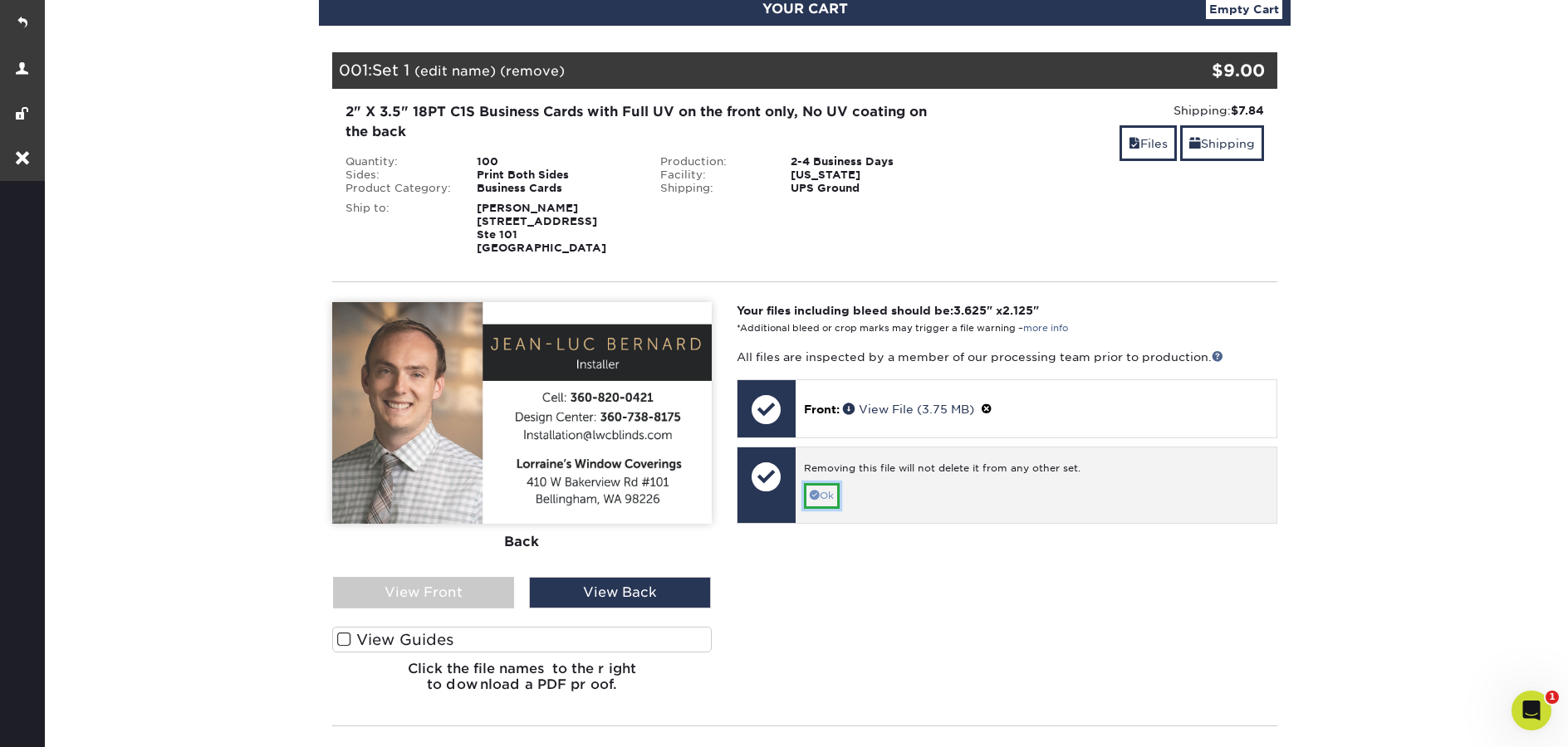
click at [829, 490] on link "Ok" at bounding box center [822, 496] width 36 height 26
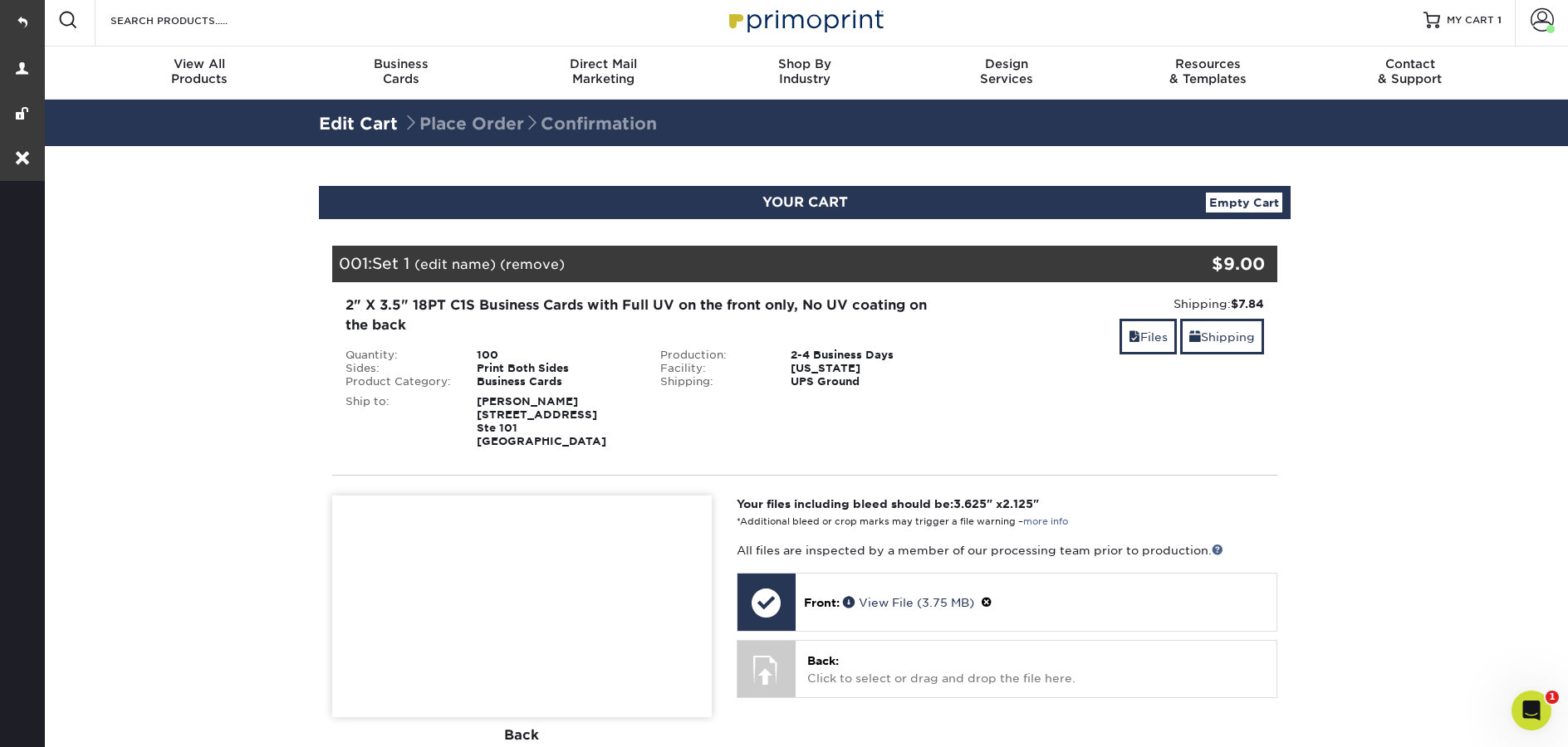
scroll to position [0, 0]
